Goal: Transaction & Acquisition: Book appointment/travel/reservation

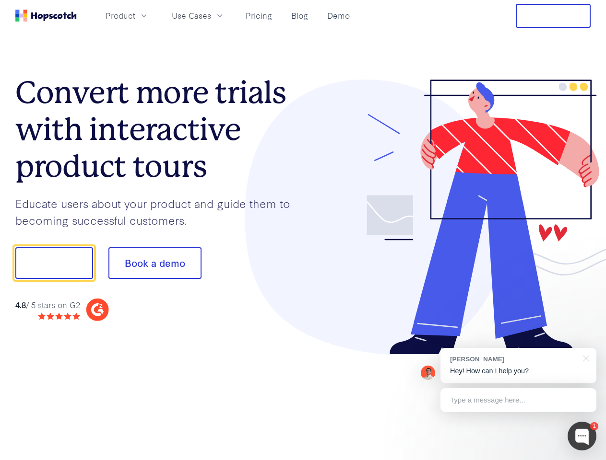
click at [303, 230] on div at bounding box center [447, 218] width 288 height 276
click at [135, 15] on span "Product" at bounding box center [120, 16] width 30 height 12
click at [211, 15] on span "Use Cases" at bounding box center [191, 16] width 39 height 12
click at [553, 16] on button "Free Trial" at bounding box center [552, 16] width 75 height 24
click at [54, 263] on button "Show me!" at bounding box center [54, 263] width 78 height 32
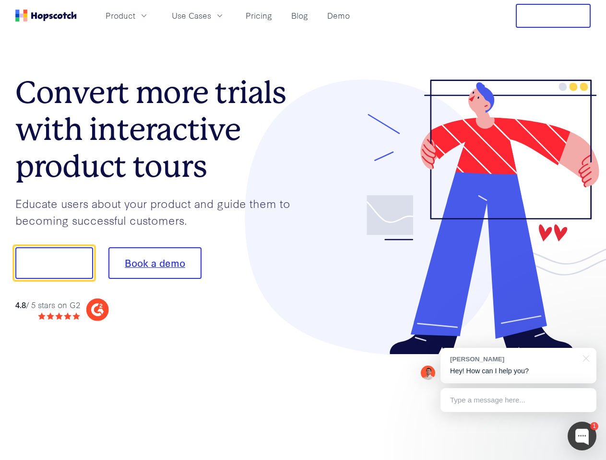
click at [154, 263] on button "Book a demo" at bounding box center [154, 263] width 93 height 32
click at [582, 436] on div at bounding box center [581, 436] width 29 height 29
click at [518, 366] on div "[PERSON_NAME] Hey! How can I help you?" at bounding box center [518, 365] width 156 height 35
click at [584, 358] on div at bounding box center [506, 262] width 180 height 320
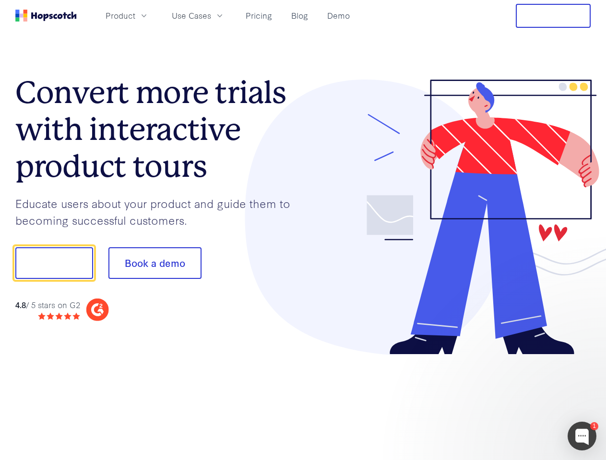
click at [518, 400] on div at bounding box center [506, 326] width 180 height 191
